Goal: Information Seeking & Learning: Learn about a topic

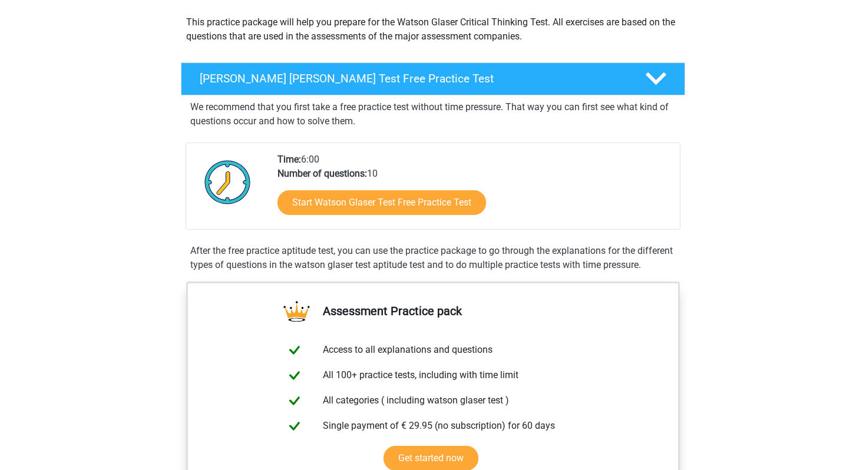
scroll to position [151, 0]
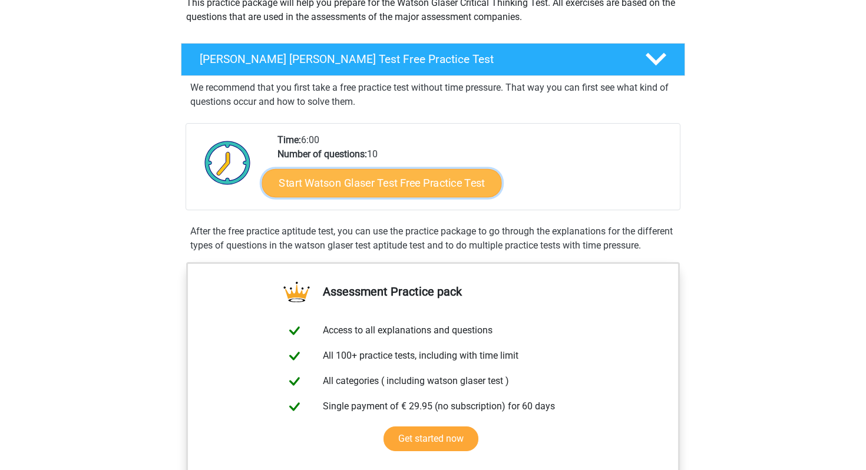
click at [385, 190] on link "Start Watson Glaser Test Free Practice Test" at bounding box center [382, 183] width 240 height 28
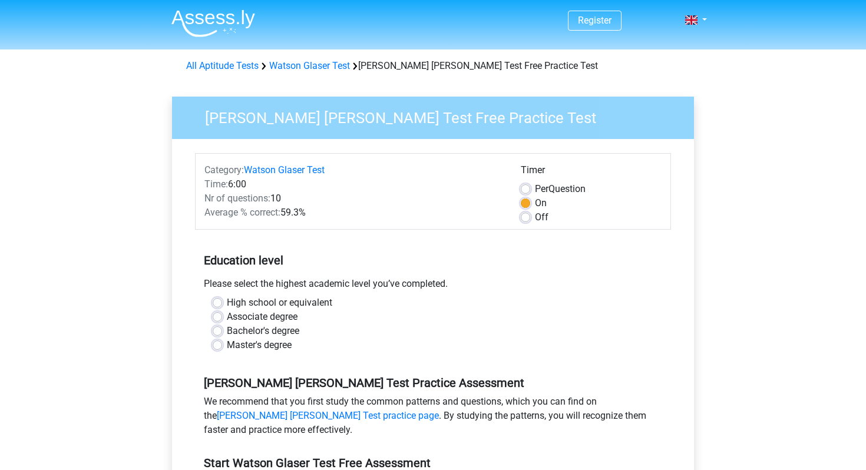
scroll to position [19, 0]
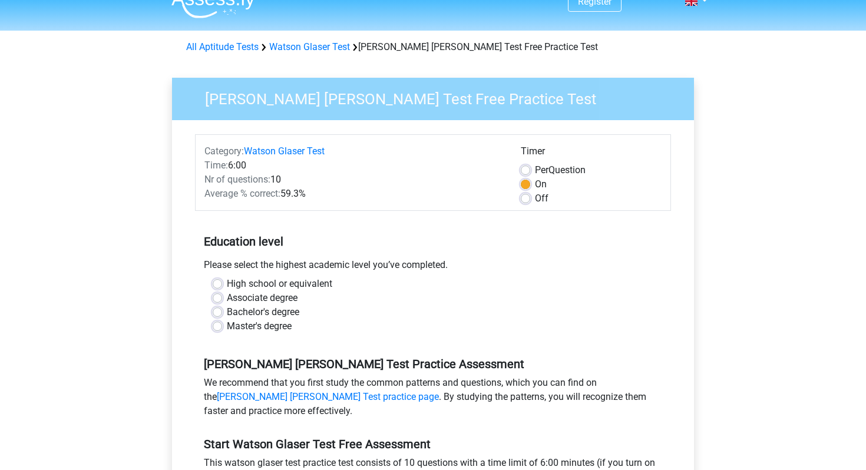
click at [227, 285] on label "High school or equivalent" at bounding box center [279, 284] width 105 height 14
click at [220, 285] on input "High school or equivalent" at bounding box center [217, 283] width 9 height 12
radio input "true"
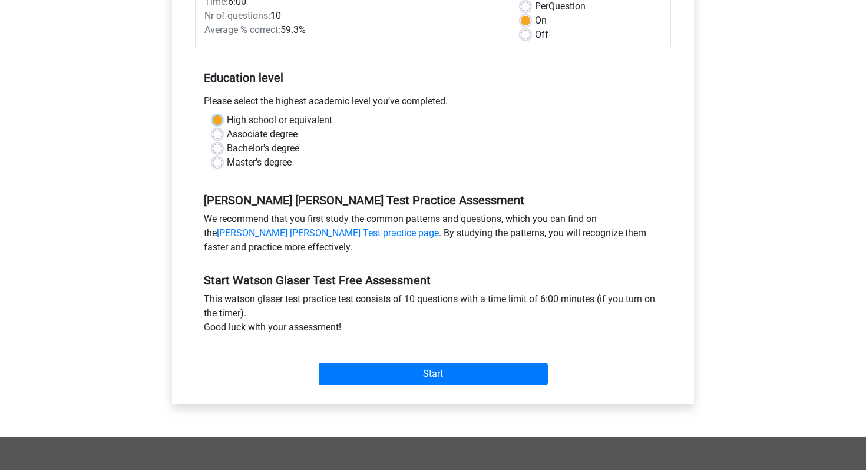
scroll to position [186, 0]
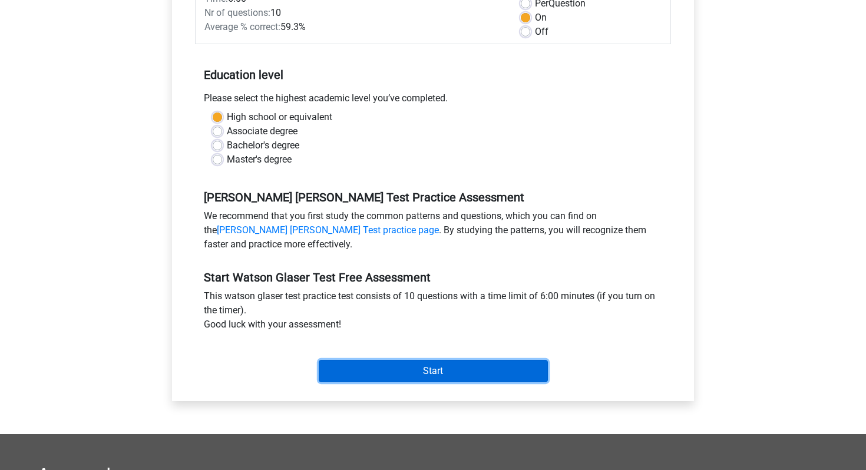
click at [384, 366] on input "Start" at bounding box center [433, 371] width 229 height 22
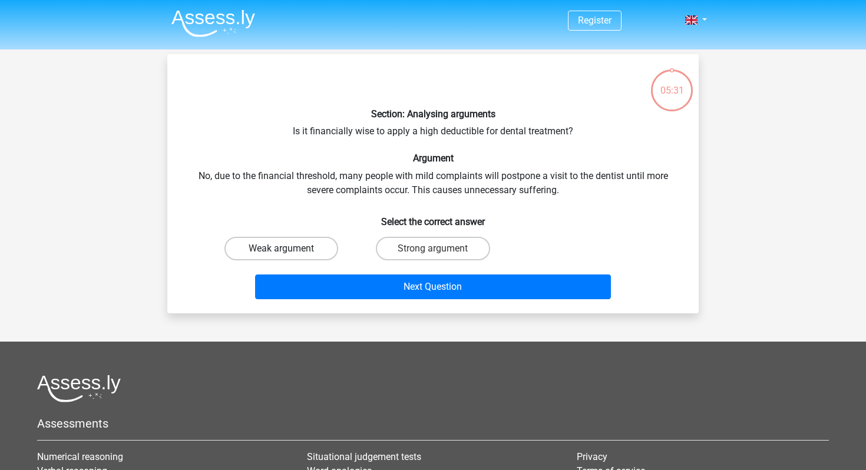
click at [297, 249] on label "Weak argument" at bounding box center [281, 249] width 114 height 24
click at [289, 249] on input "Weak argument" at bounding box center [286, 253] width 8 height 8
radio input "true"
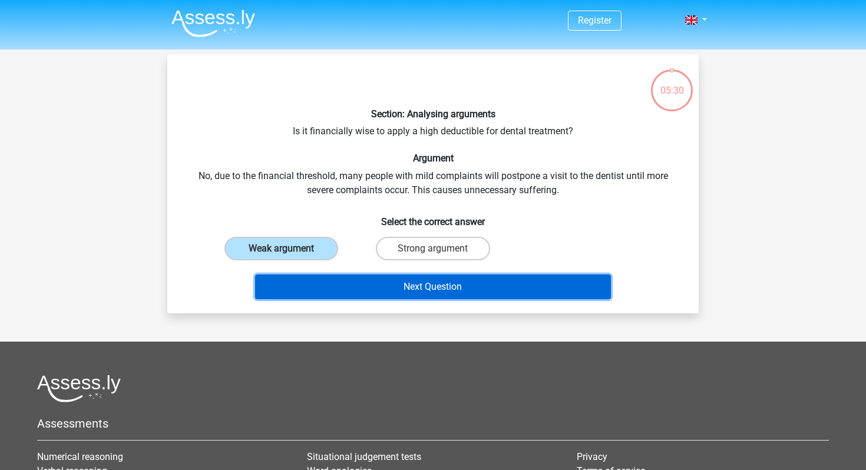
click at [364, 290] on button "Next Question" at bounding box center [433, 287] width 356 height 25
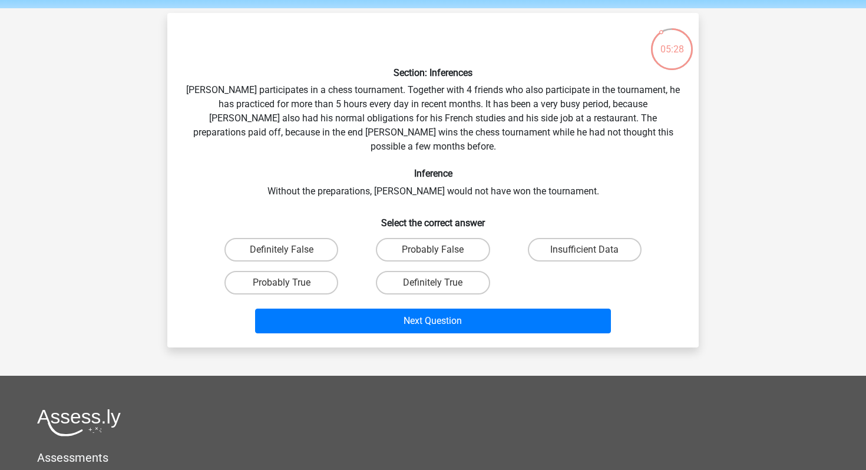
scroll to position [39, 0]
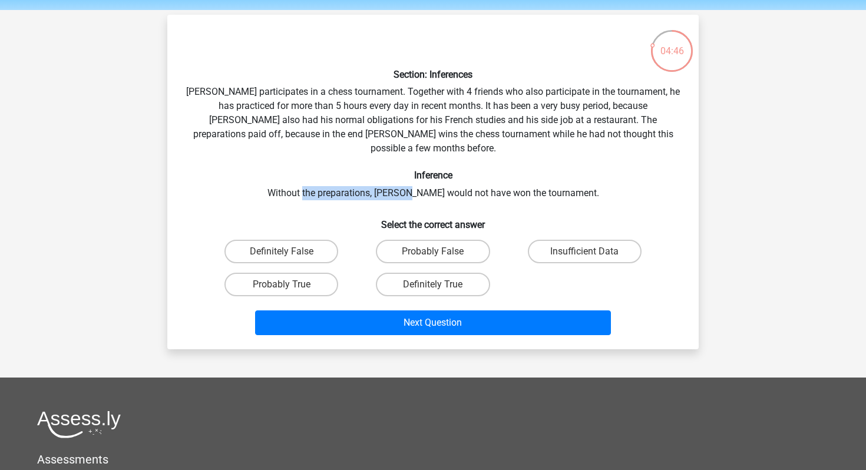
drag, startPoint x: 325, startPoint y: 176, endPoint x: 431, endPoint y: 176, distance: 106.1
click at [431, 176] on div "Section: Inferences Pablo participates in a chess tournament. Together with 4 f…" at bounding box center [433, 182] width 522 height 316
click at [289, 273] on label "Probably True" at bounding box center [281, 285] width 114 height 24
click at [289, 285] on input "Probably True" at bounding box center [286, 289] width 8 height 8
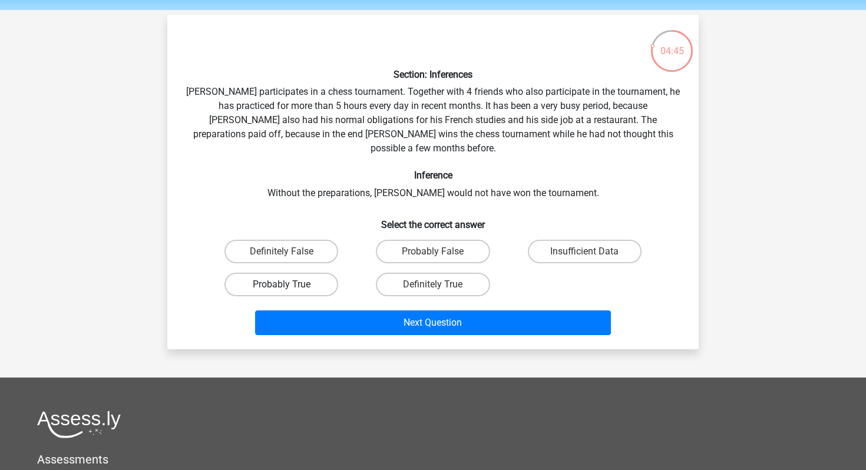
radio input "true"
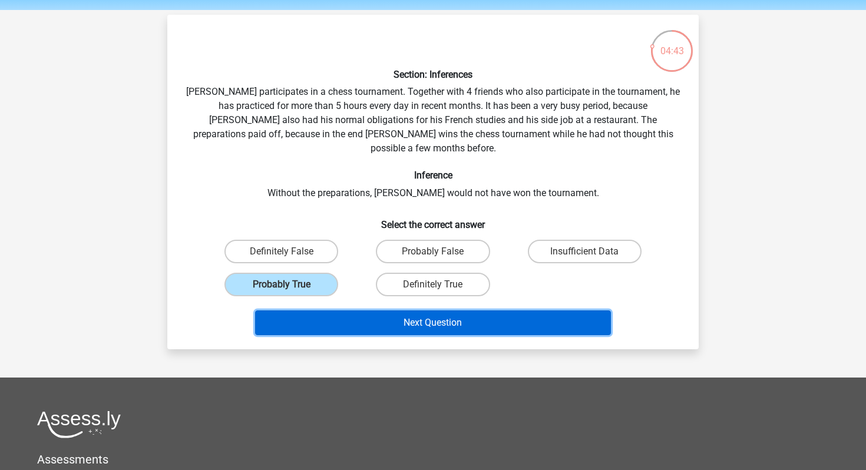
click at [432, 311] on button "Next Question" at bounding box center [433, 323] width 356 height 25
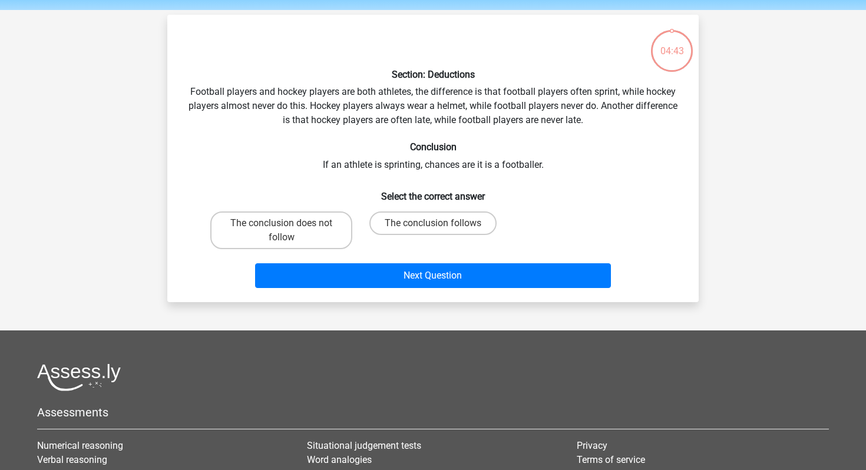
scroll to position [54, 0]
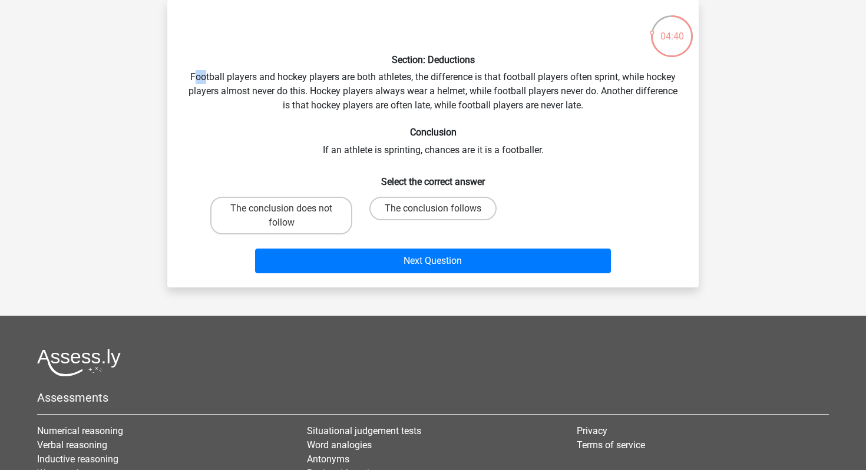
drag, startPoint x: 195, startPoint y: 77, endPoint x: 204, endPoint y: 77, distance: 9.4
click at [204, 77] on div "Section: Deductions Football players and hockey players are both athletes, the …" at bounding box center [433, 143] width 522 height 269
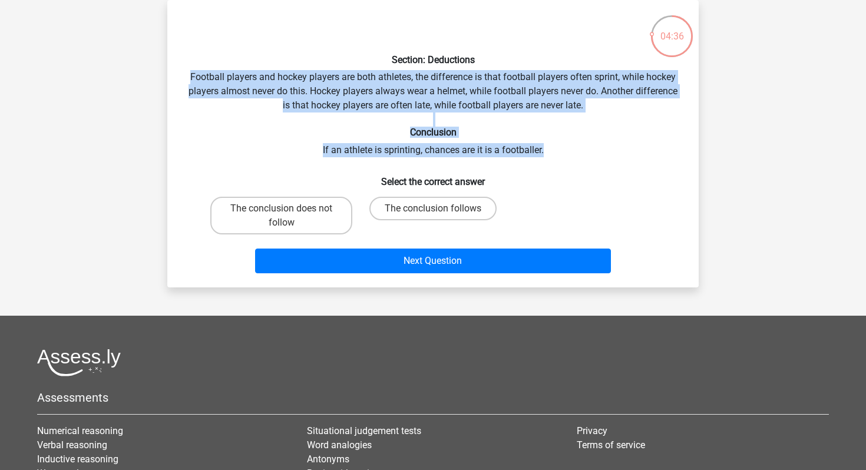
drag, startPoint x: 186, startPoint y: 76, endPoint x: 552, endPoint y: 151, distance: 373.5
click at [552, 151] on div "Section: Deductions Football players and hockey players are both athletes, the …" at bounding box center [433, 143] width 522 height 269
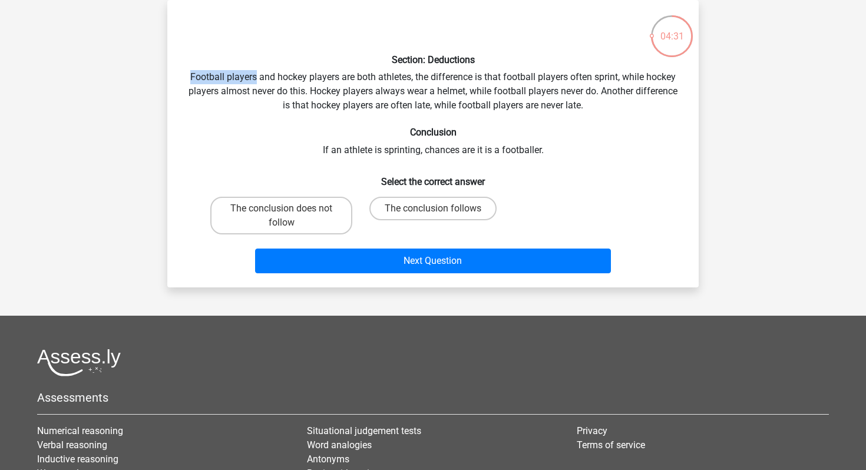
drag, startPoint x: 187, startPoint y: 75, endPoint x: 257, endPoint y: 77, distance: 70.1
click at [257, 77] on div "Section: Deductions Football players and hockey players are both athletes, the …" at bounding box center [433, 143] width 522 height 269
click at [235, 81] on div "Section: Deductions Football players and hockey players are both athletes, the …" at bounding box center [433, 143] width 522 height 269
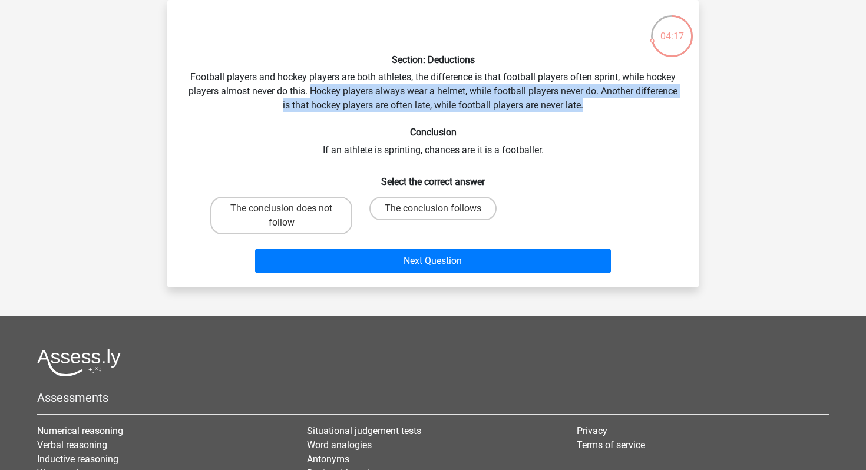
drag, startPoint x: 311, startPoint y: 91, endPoint x: 605, endPoint y: 102, distance: 294.8
click at [606, 104] on div "Section: Deductions Football players and hockey players are both athletes, the …" at bounding box center [433, 143] width 522 height 269
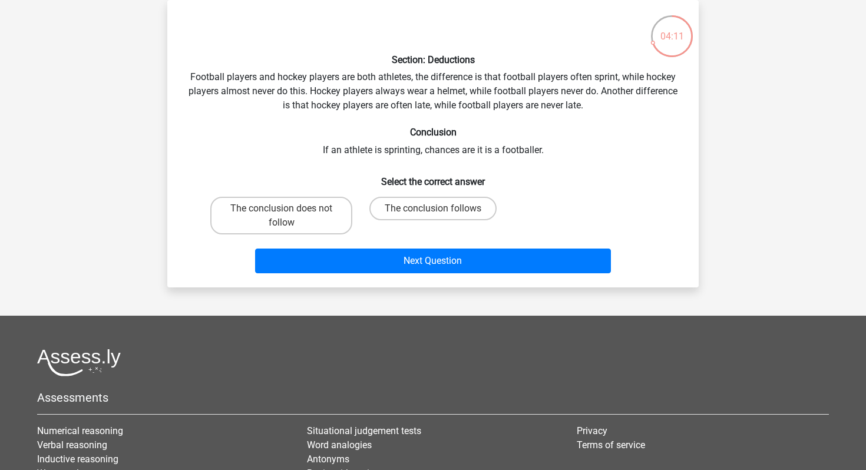
click at [395, 154] on div "Section: Deductions Football players and hockey players are both athletes, the …" at bounding box center [433, 143] width 522 height 269
click at [311, 214] on label "The conclusion does not follow" at bounding box center [281, 216] width 142 height 38
click at [289, 214] on input "The conclusion does not follow" at bounding box center [286, 213] width 8 height 8
radio input "true"
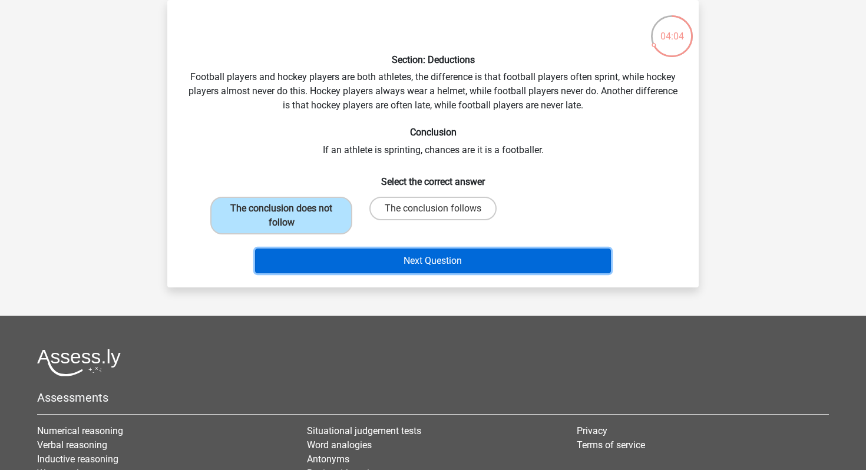
click at [447, 263] on button "Next Question" at bounding box center [433, 261] width 356 height 25
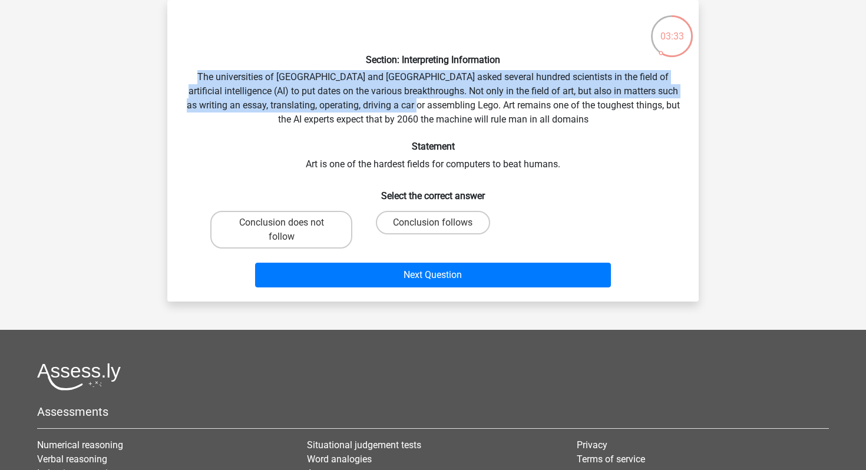
drag, startPoint x: 195, startPoint y: 78, endPoint x: 445, endPoint y: 111, distance: 252.1
click at [445, 111] on div "Section: Interpreting Information The universities of Oxford and Yale asked sev…" at bounding box center [433, 150] width 522 height 283
click at [292, 218] on label "Conclusion does not follow" at bounding box center [281, 230] width 142 height 38
click at [289, 223] on input "Conclusion does not follow" at bounding box center [286, 227] width 8 height 8
radio input "true"
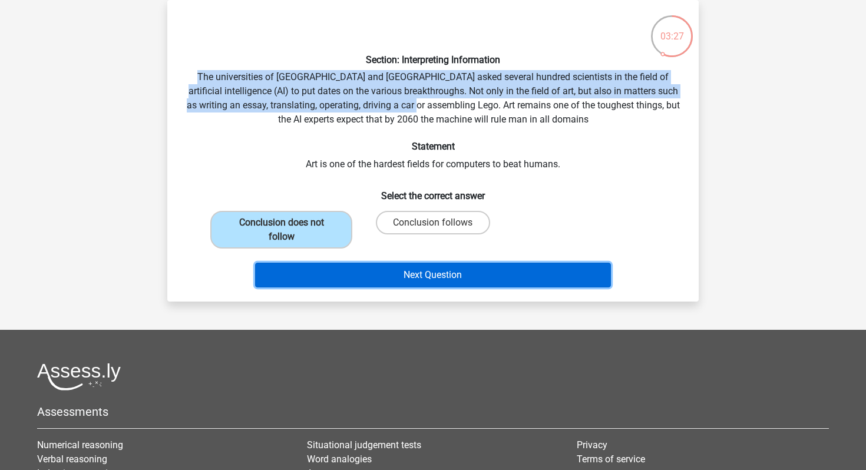
click at [319, 281] on button "Next Question" at bounding box center [433, 275] width 356 height 25
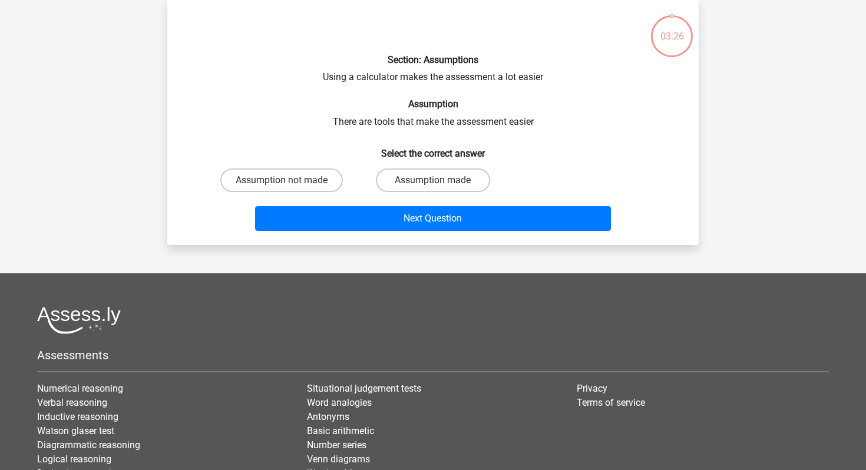
scroll to position [0, 0]
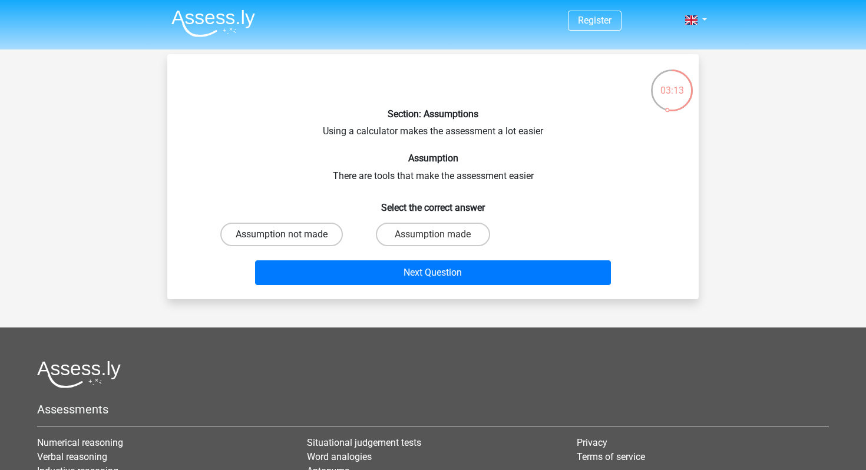
click at [280, 230] on label "Assumption not made" at bounding box center [281, 235] width 123 height 24
click at [282, 235] on input "Assumption not made" at bounding box center [286, 239] width 8 height 8
radio input "true"
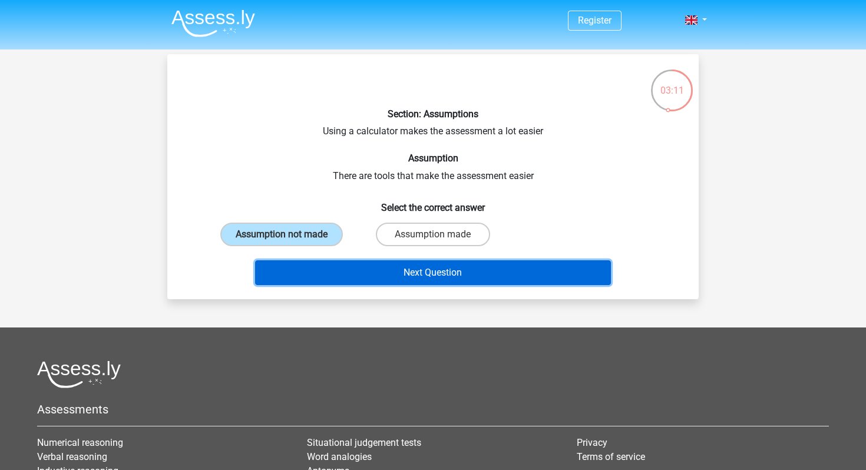
click at [391, 271] on button "Next Question" at bounding box center [433, 272] width 356 height 25
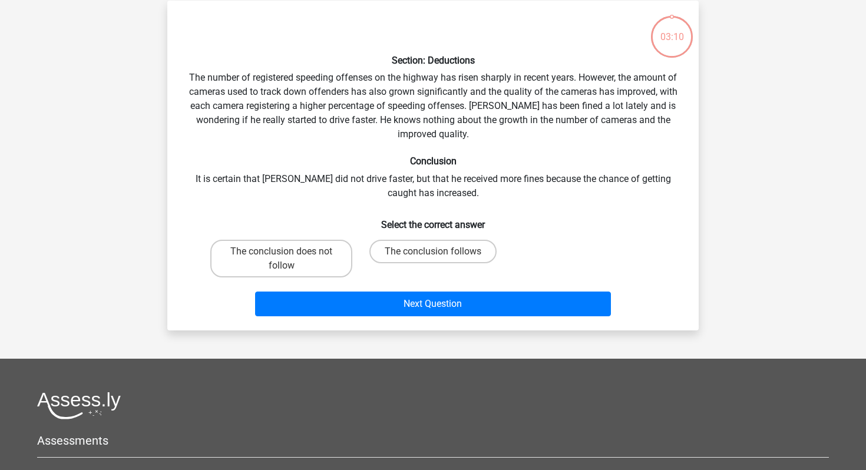
scroll to position [54, 0]
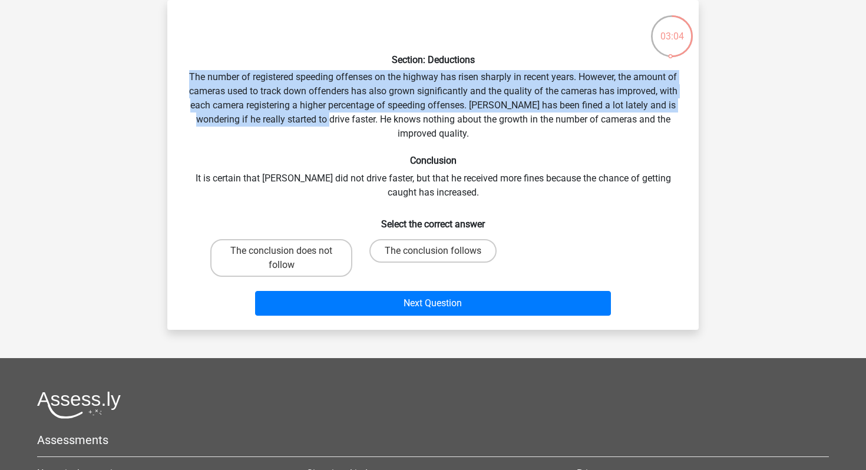
drag, startPoint x: 189, startPoint y: 76, endPoint x: 303, endPoint y: 113, distance: 120.6
click at [303, 113] on div "Section: Deductions The number of registered speeding offenses on the highway h…" at bounding box center [433, 164] width 522 height 311
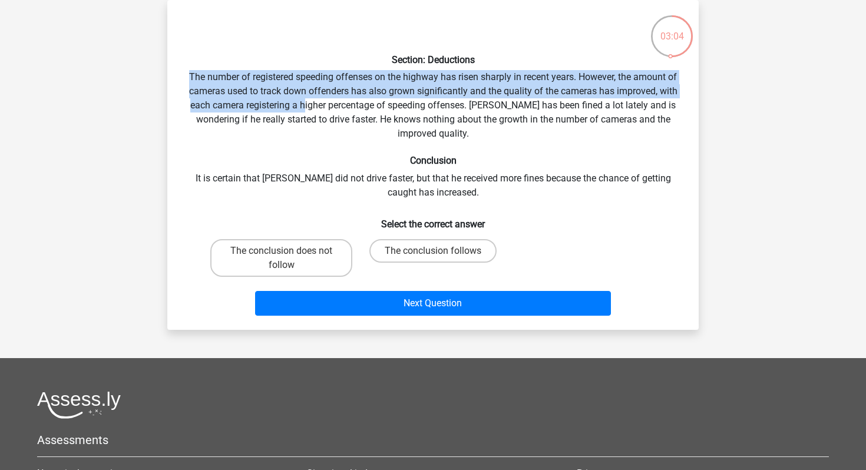
click at [303, 113] on div "Section: Deductions The number of registered speeding offenses on the highway h…" at bounding box center [433, 164] width 522 height 311
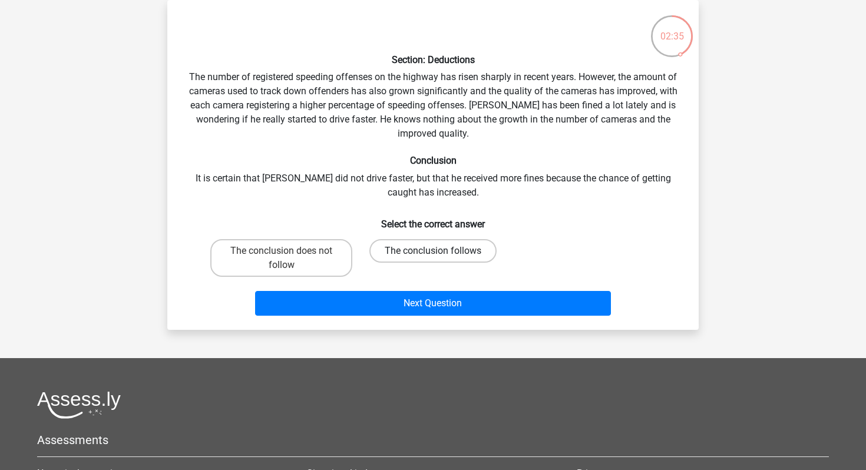
click at [445, 256] on label "The conclusion follows" at bounding box center [432, 251] width 127 height 24
click at [441, 256] on input "The conclusion follows" at bounding box center [437, 255] width 8 height 8
radio input "true"
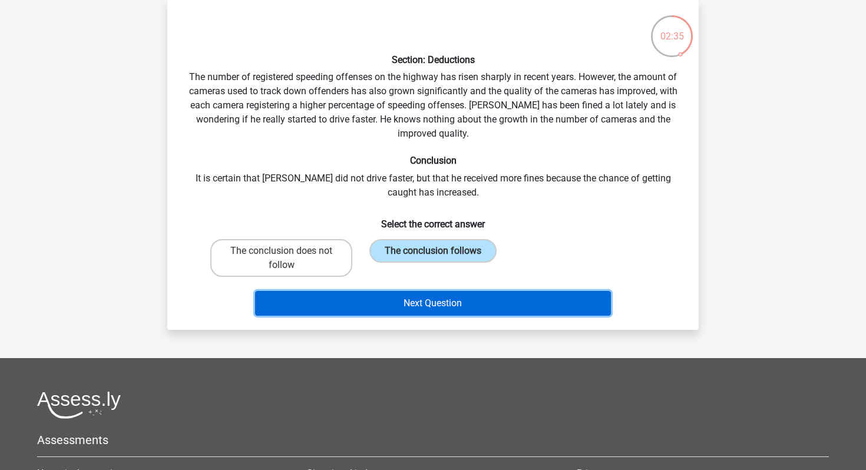
click at [443, 302] on button "Next Question" at bounding box center [433, 303] width 356 height 25
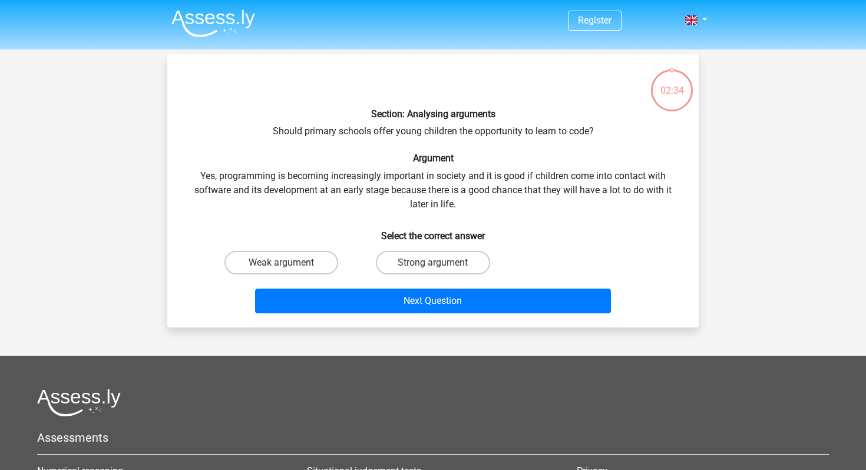
scroll to position [1, 0]
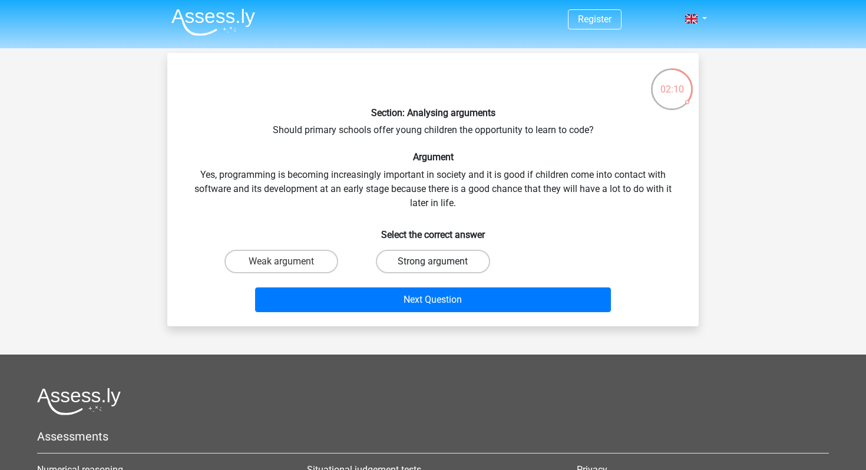
click at [422, 259] on label "Strong argument" at bounding box center [433, 262] width 114 height 24
click at [433, 262] on input "Strong argument" at bounding box center [437, 266] width 8 height 8
radio input "true"
click at [296, 259] on label "Weak argument" at bounding box center [281, 262] width 114 height 24
click at [289, 262] on input "Weak argument" at bounding box center [286, 266] width 8 height 8
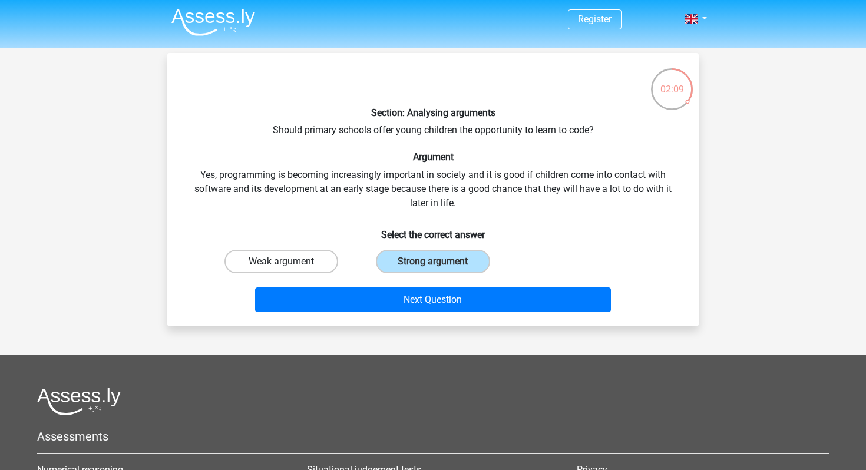
radio input "true"
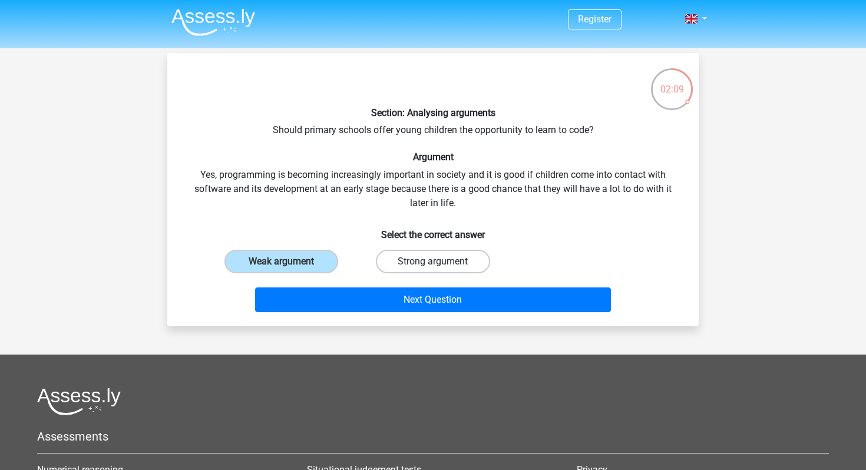
click at [396, 260] on label "Strong argument" at bounding box center [433, 262] width 114 height 24
click at [433, 262] on input "Strong argument" at bounding box center [437, 266] width 8 height 8
radio input "true"
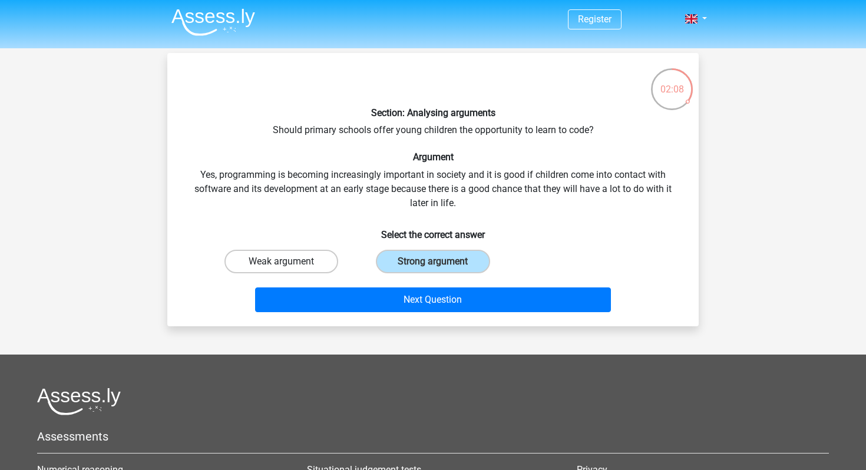
click at [279, 255] on label "Weak argument" at bounding box center [281, 262] width 114 height 24
click at [282, 262] on input "Weak argument" at bounding box center [286, 266] width 8 height 8
radio input "true"
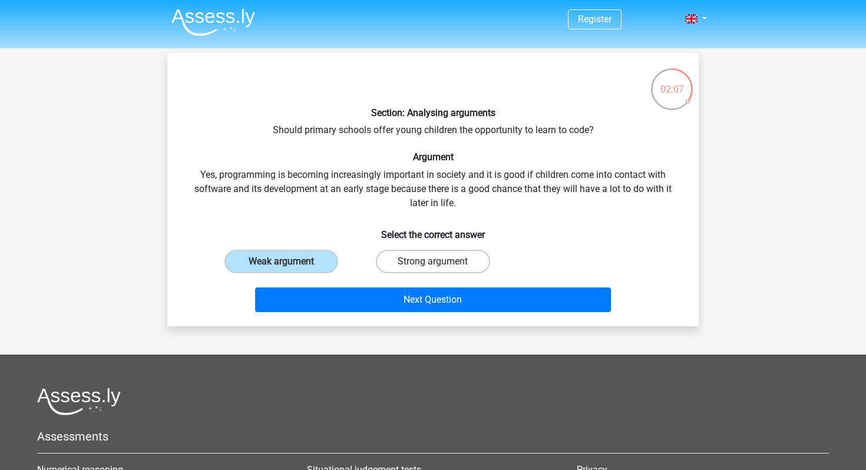
click at [400, 266] on label "Strong argument" at bounding box center [433, 262] width 114 height 24
click at [433, 266] on input "Strong argument" at bounding box center [437, 266] width 8 height 8
radio input "true"
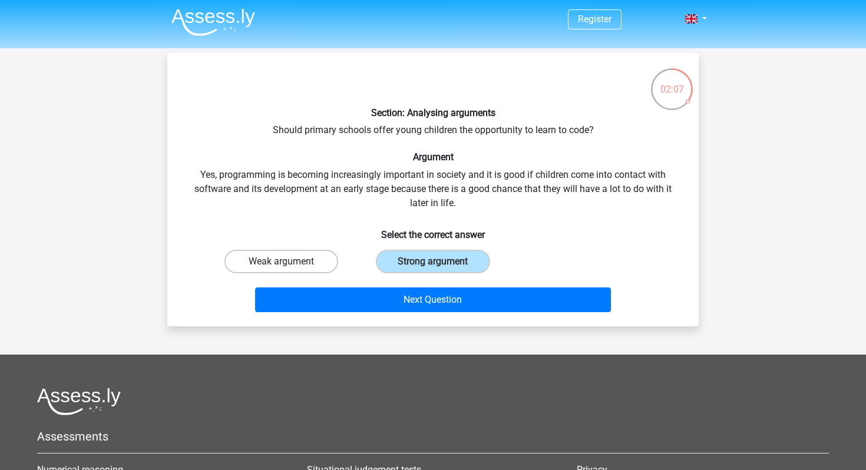
click at [292, 265] on label "Weak argument" at bounding box center [281, 262] width 114 height 24
click at [289, 265] on input "Weak argument" at bounding box center [286, 266] width 8 height 8
radio input "true"
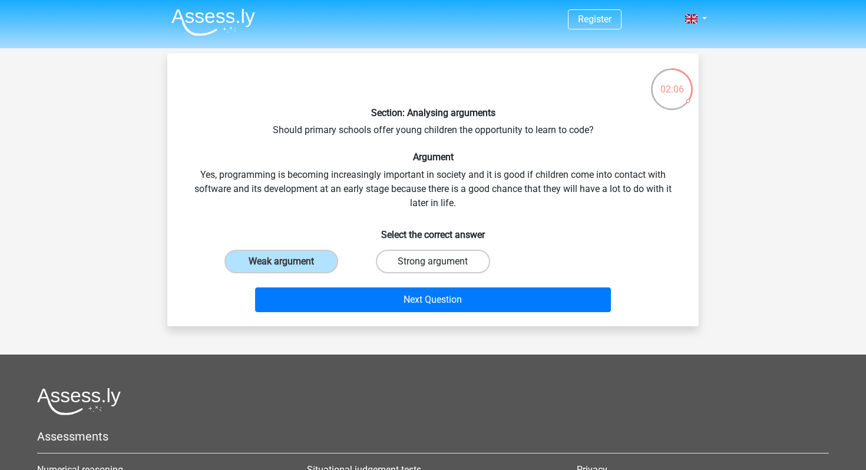
click at [392, 265] on label "Strong argument" at bounding box center [433, 262] width 114 height 24
click at [433, 265] on input "Strong argument" at bounding box center [437, 266] width 8 height 8
radio input "true"
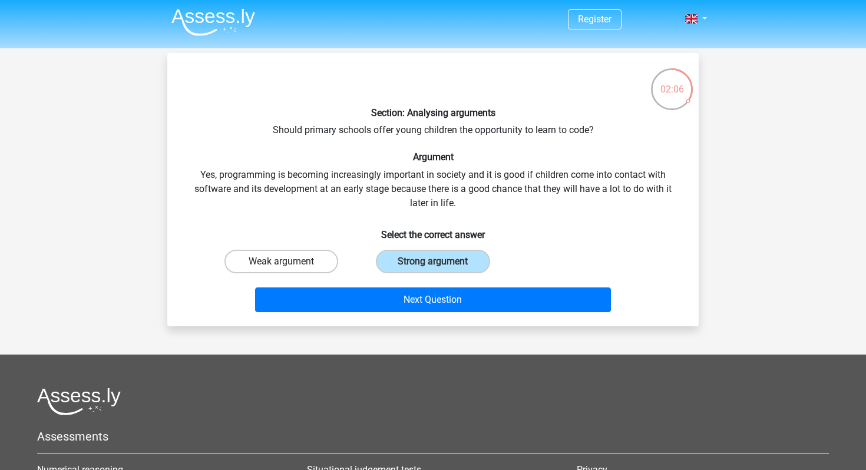
click at [289, 262] on label "Weak argument" at bounding box center [281, 262] width 114 height 24
click at [289, 262] on input "Weak argument" at bounding box center [286, 266] width 8 height 8
radio input "true"
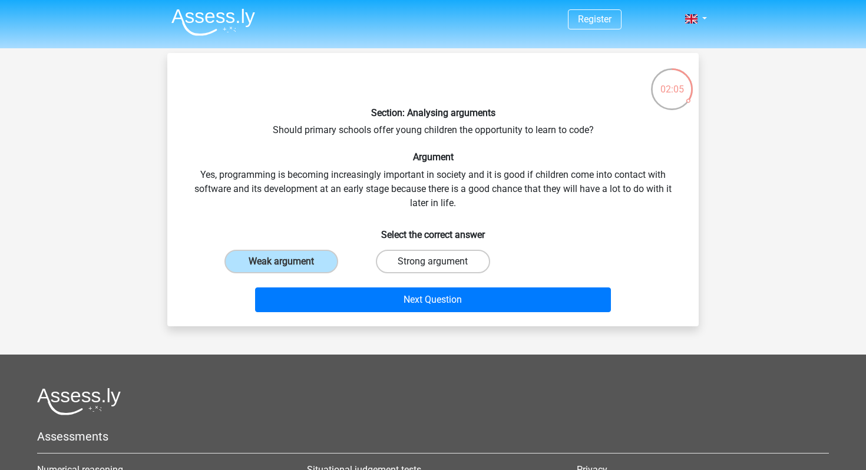
click at [410, 263] on label "Strong argument" at bounding box center [433, 262] width 114 height 24
click at [433, 263] on input "Strong argument" at bounding box center [437, 266] width 8 height 8
radio input "true"
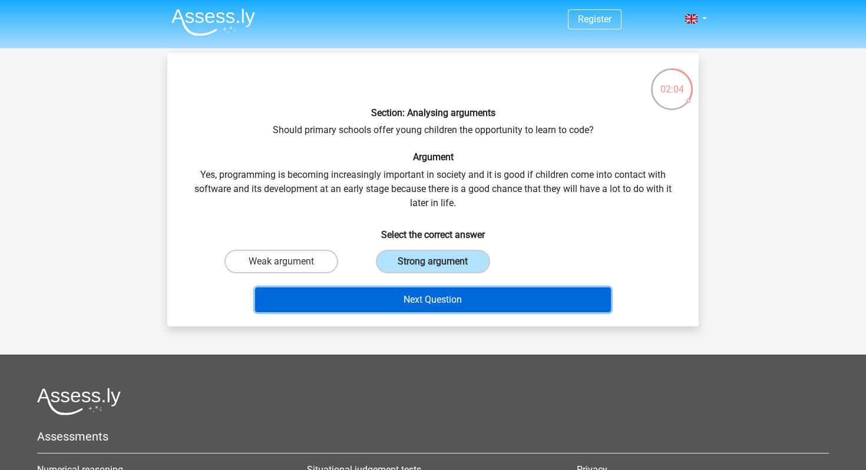
click at [369, 305] on button "Next Question" at bounding box center [433, 300] width 356 height 25
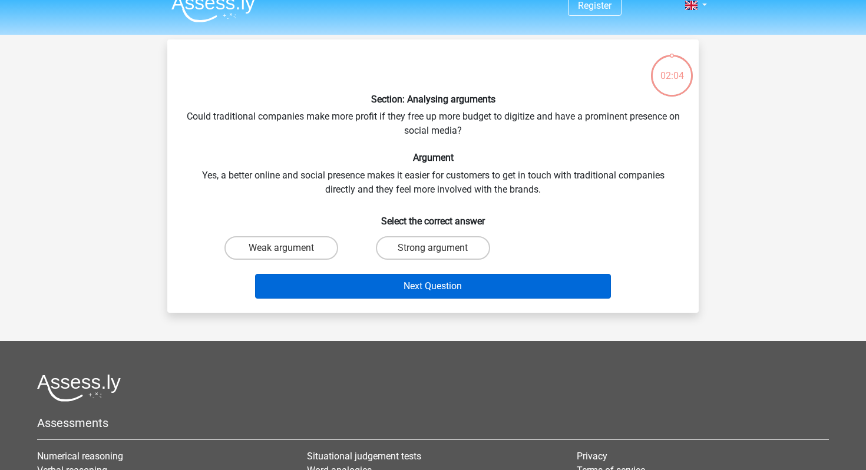
scroll to position [17, 0]
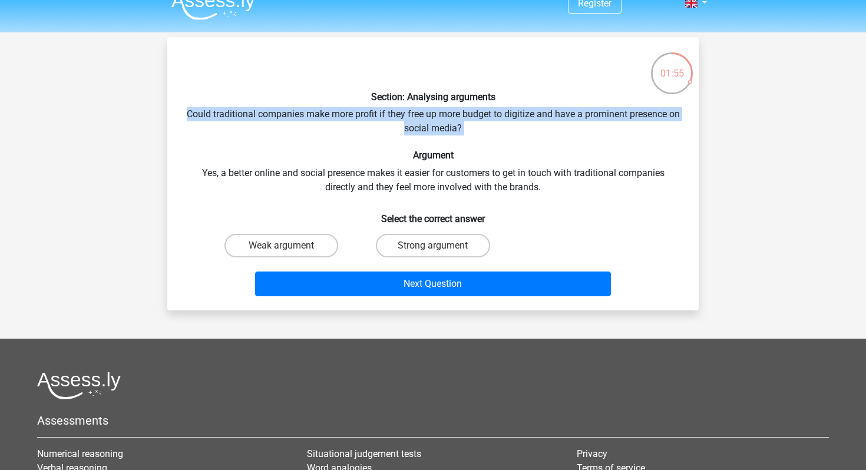
drag, startPoint x: 191, startPoint y: 115, endPoint x: 472, endPoint y: 138, distance: 281.4
click at [473, 138] on div "Section: Analysing arguments Could traditional companies make more profit if th…" at bounding box center [433, 174] width 522 height 255
click at [319, 116] on div "Section: Analysing arguments Could traditional companies make more profit if th…" at bounding box center [433, 174] width 522 height 255
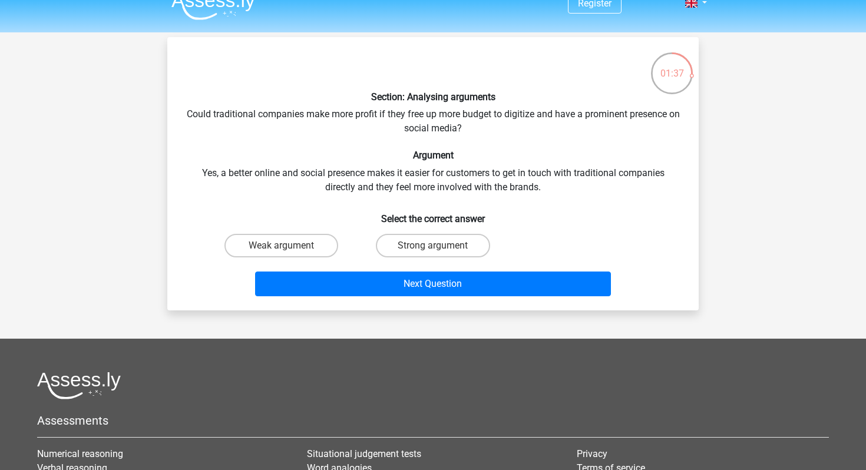
click at [676, 74] on div "01:37" at bounding box center [672, 65] width 44 height 29
click at [422, 239] on label "Strong argument" at bounding box center [433, 246] width 114 height 24
click at [433, 246] on input "Strong argument" at bounding box center [437, 250] width 8 height 8
radio input "true"
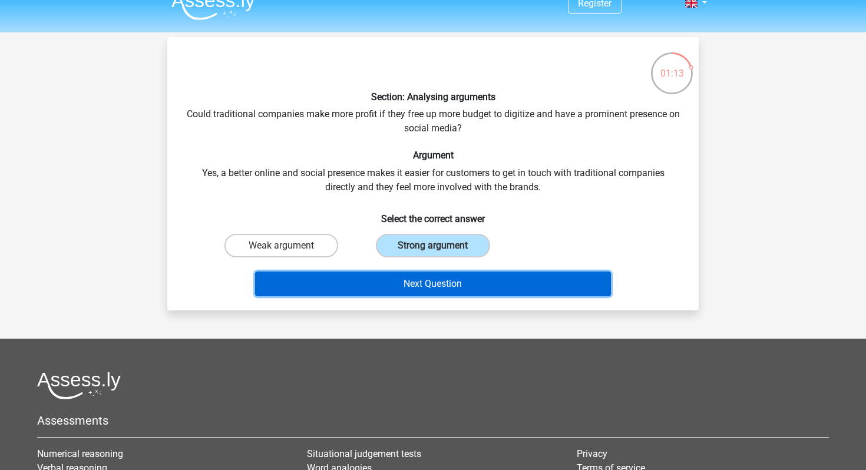
click at [391, 282] on button "Next Question" at bounding box center [433, 284] width 356 height 25
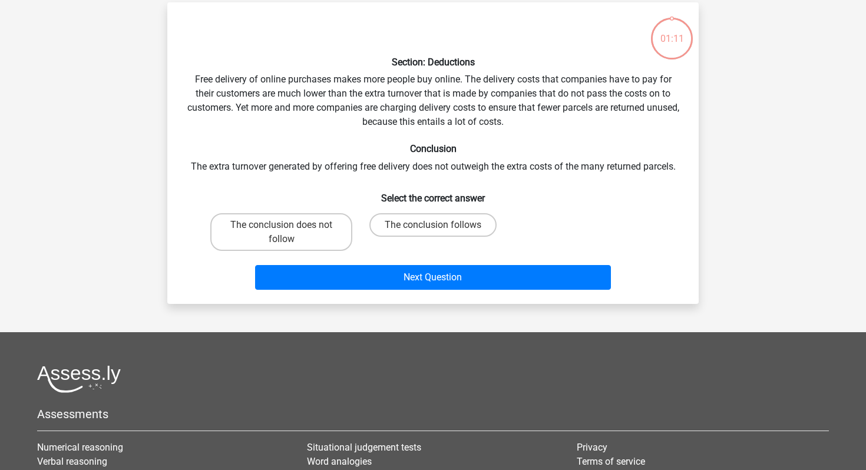
scroll to position [54, 0]
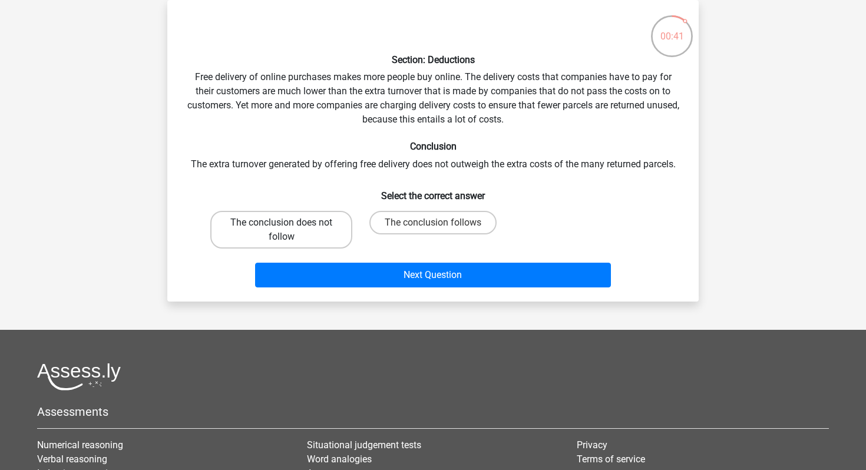
click at [335, 215] on label "The conclusion does not follow" at bounding box center [281, 230] width 142 height 38
click at [289, 223] on input "The conclusion does not follow" at bounding box center [286, 227] width 8 height 8
radio input "true"
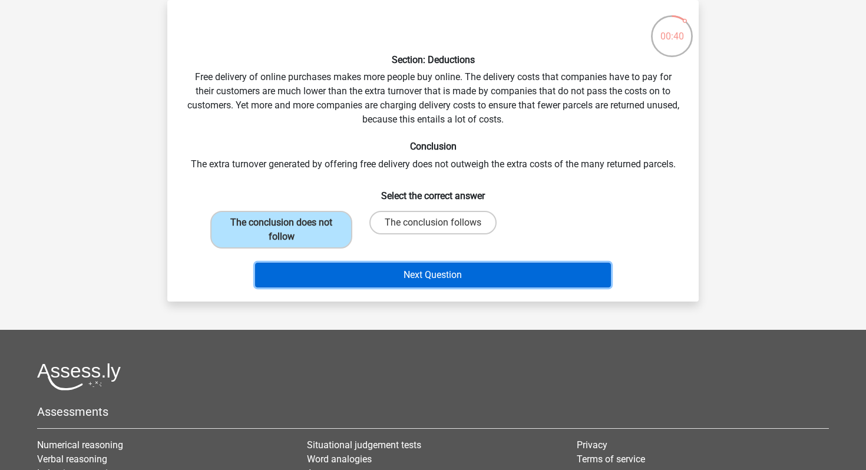
click at [370, 283] on button "Next Question" at bounding box center [433, 275] width 356 height 25
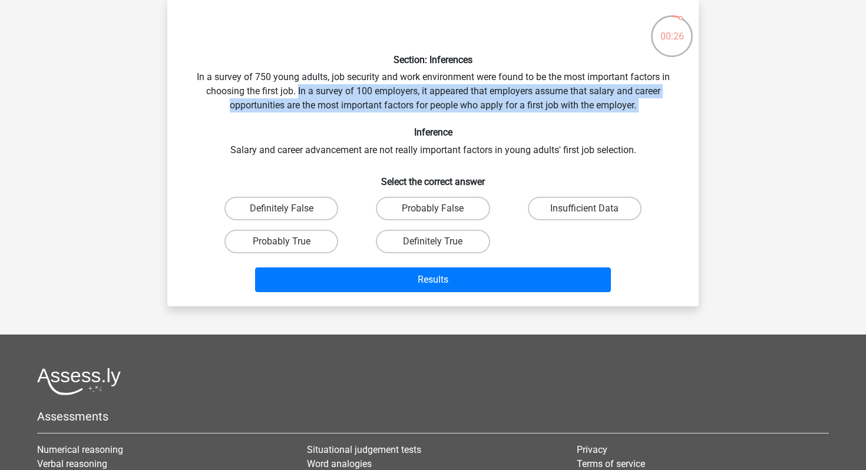
drag, startPoint x: 298, startPoint y: 93, endPoint x: 638, endPoint y: 115, distance: 340.7
click at [638, 115] on div "Section: Inferences In a survey of 750 young adults, job security and work envi…" at bounding box center [433, 153] width 522 height 288
click at [655, 94] on div "Section: Inferences In a survey of 750 young adults, job security and work envi…" at bounding box center [433, 153] width 522 height 288
drag, startPoint x: 645, startPoint y: 103, endPoint x: 299, endPoint y: 90, distance: 346.1
click at [299, 90] on div "Section: Inferences In a survey of 750 young adults, job security and work envi…" at bounding box center [433, 153] width 522 height 288
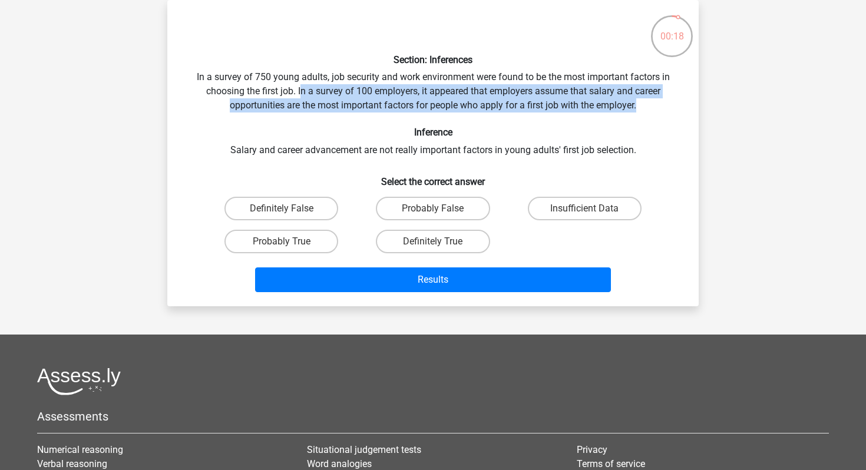
click at [299, 90] on div "Section: Inferences In a survey of 750 young adults, job security and work envi…" at bounding box center [433, 153] width 522 height 288
drag, startPoint x: 299, startPoint y: 90, endPoint x: 657, endPoint y: 113, distance: 358.9
click at [658, 113] on div "Section: Inferences In a survey of 750 young adults, job security and work envi…" at bounding box center [433, 153] width 522 height 288
click at [657, 113] on div "Section: Inferences In a survey of 750 young adults, job security and work envi…" at bounding box center [433, 153] width 522 height 288
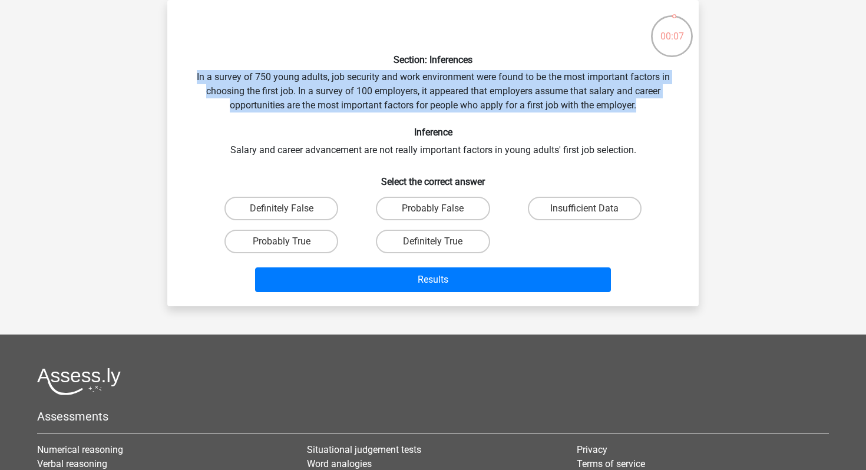
drag, startPoint x: 191, startPoint y: 77, endPoint x: 658, endPoint y: 103, distance: 467.4
click at [658, 103] on div "Section: Inferences In a survey of 750 young adults, job security and work envi…" at bounding box center [433, 153] width 522 height 288
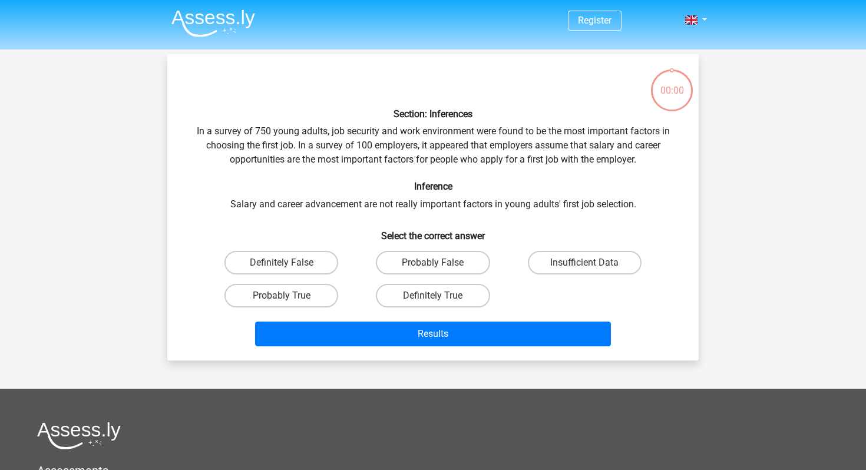
scroll to position [54, 0]
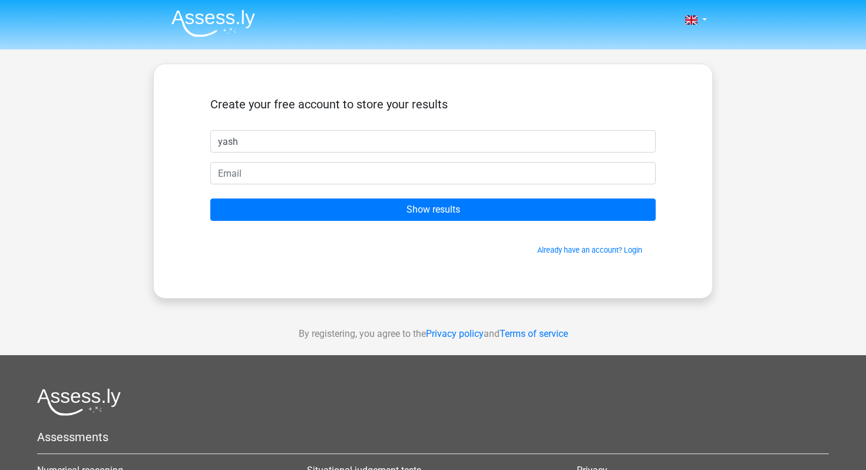
type input "yash"
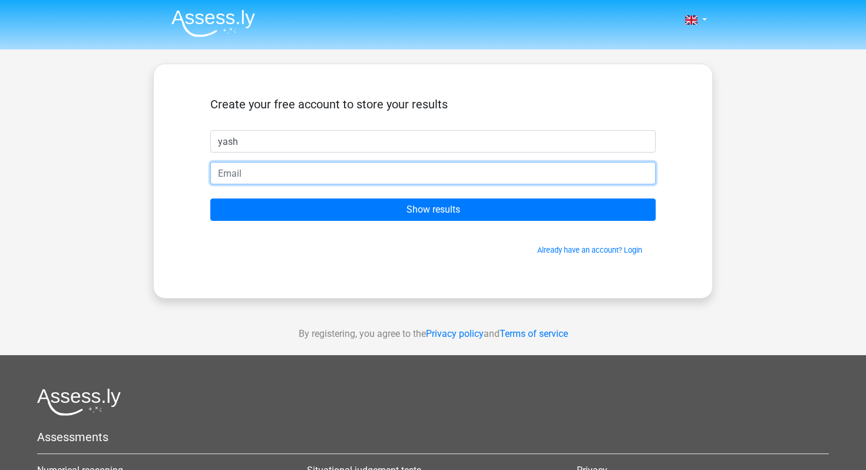
click at [224, 181] on input "email" at bounding box center [432, 173] width 445 height 22
type input "y"
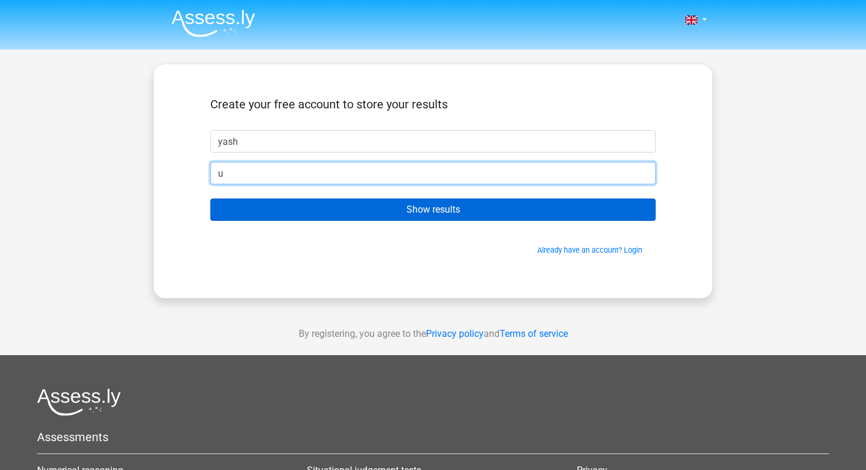
type input "[EMAIL_ADDRESS][DOMAIN_NAME]"
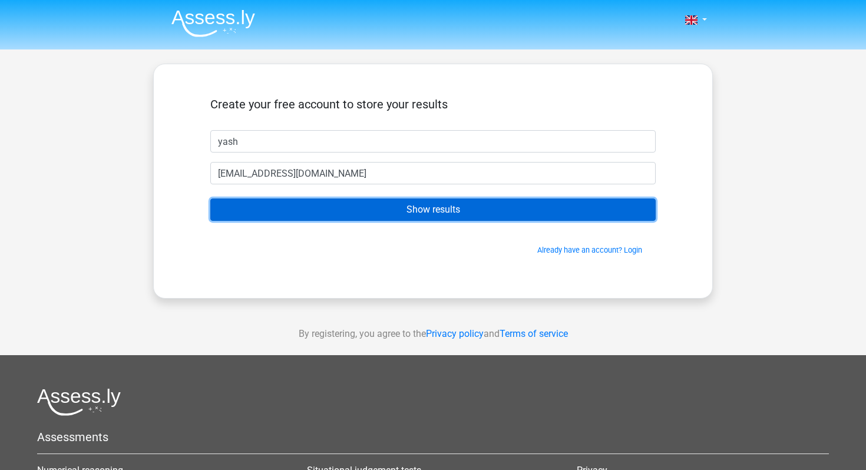
click at [393, 214] on input "Show results" at bounding box center [432, 210] width 445 height 22
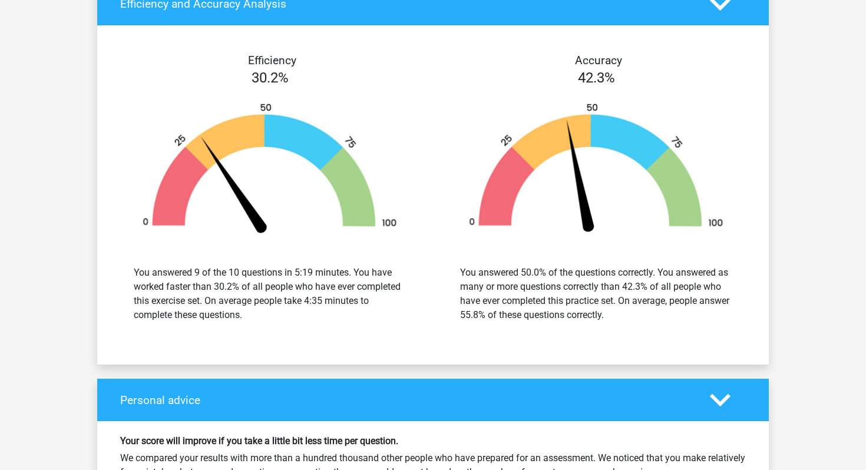
scroll to position [1371, 0]
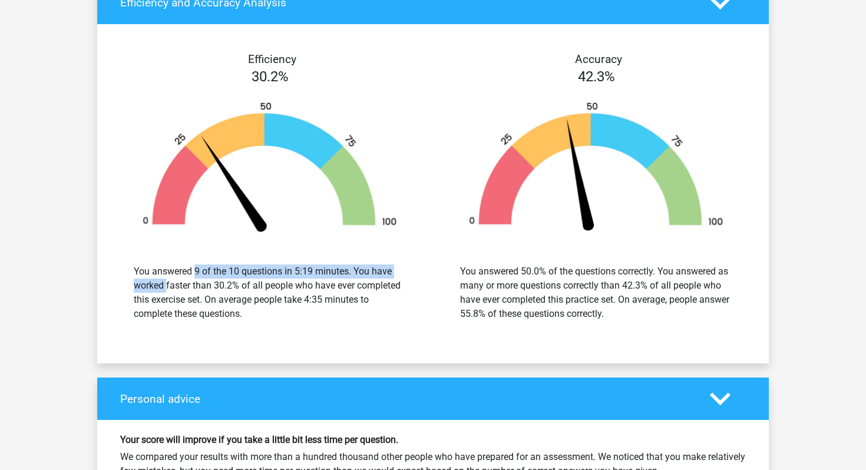
drag, startPoint x: 144, startPoint y: 269, endPoint x: 359, endPoint y: 273, distance: 215.1
click at [359, 273] on div "You answered 9 of the 10 questions in 5:19 minutes. You have worked faster than…" at bounding box center [270, 293] width 272 height 57
click at [267, 301] on div "You answered 9 of the 10 questions in 5:19 minutes. You have worked faster than…" at bounding box center [270, 293] width 272 height 57
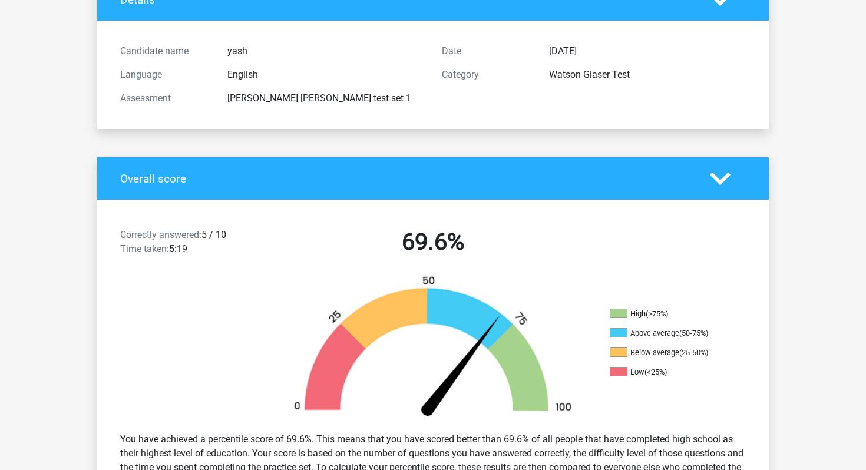
scroll to position [0, 0]
